Goal: Information Seeking & Learning: Learn about a topic

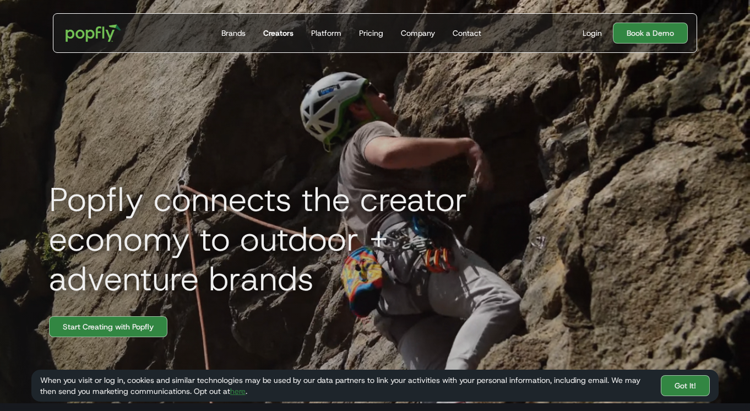
click at [278, 37] on div "Creators" at bounding box center [278, 33] width 30 height 11
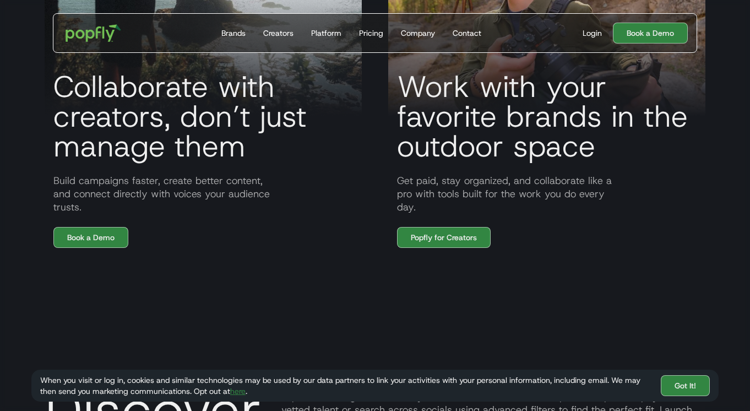
scroll to position [930, 0]
click at [449, 233] on link "Popfly for Creators" at bounding box center [444, 237] width 94 height 21
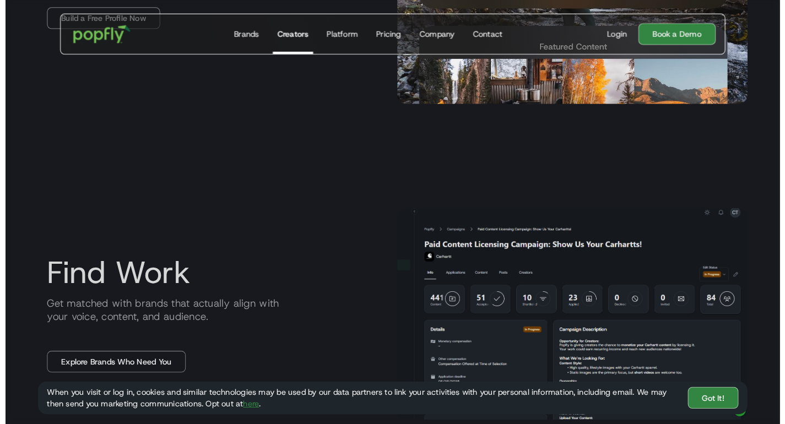
scroll to position [735, 0]
